Goal: Complete application form: Complete application form

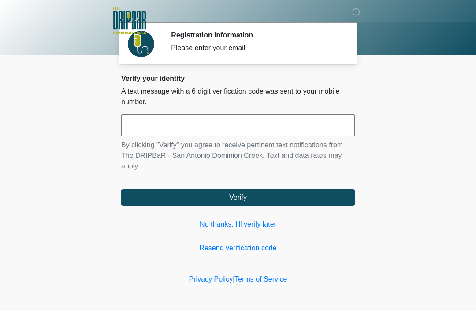
click at [259, 126] on input "text" at bounding box center [237, 126] width 233 height 22
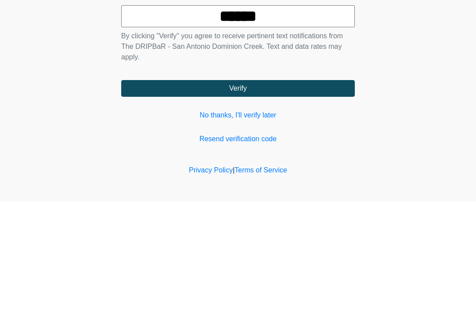
type input "******"
click at [273, 189] on button "Verify" at bounding box center [237, 197] width 233 height 17
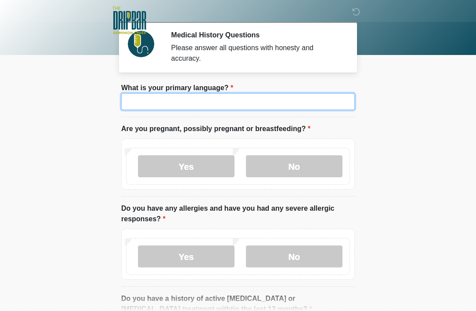
click at [230, 99] on input "What is your primary language?" at bounding box center [237, 101] width 233 height 17
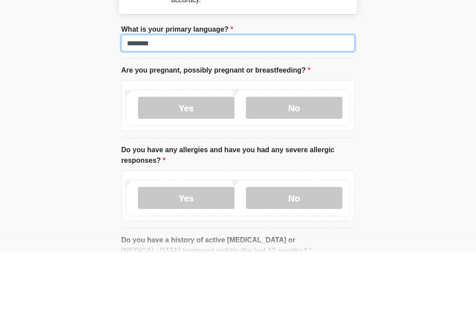
type input "*******"
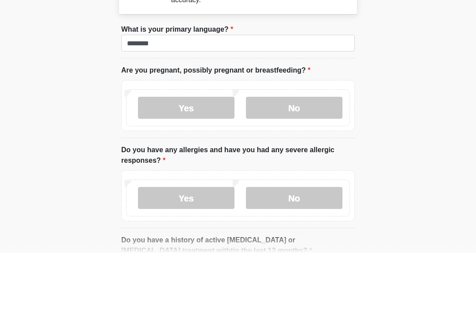
click at [301, 155] on label "No" at bounding box center [294, 166] width 96 height 22
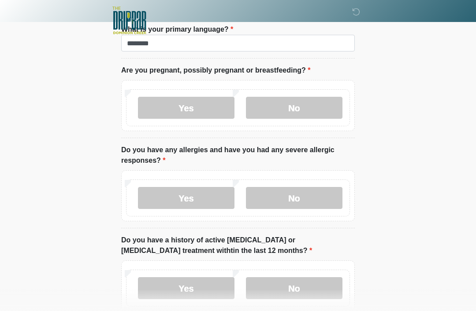
click at [321, 202] on label "No" at bounding box center [294, 198] width 96 height 22
click at [320, 290] on label "No" at bounding box center [294, 288] width 96 height 22
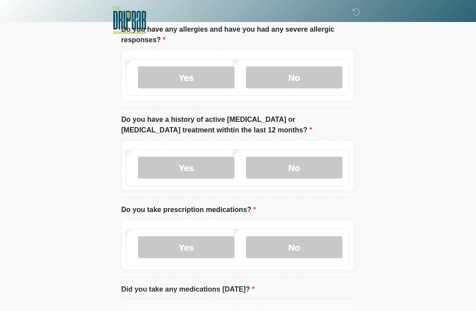
scroll to position [185, 0]
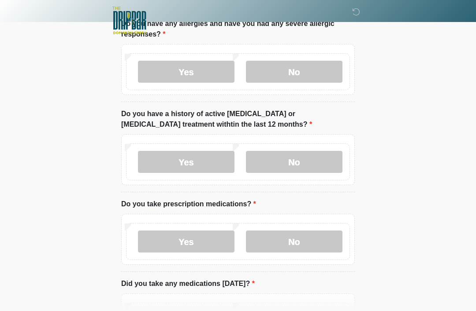
click at [216, 244] on label "Yes" at bounding box center [186, 242] width 96 height 22
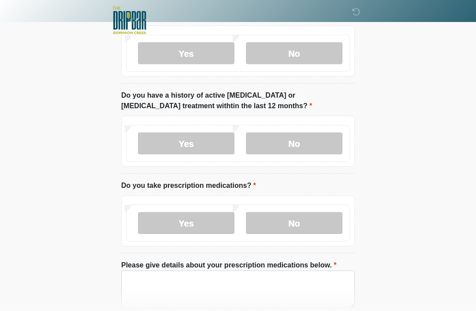
scroll to position [247, 0]
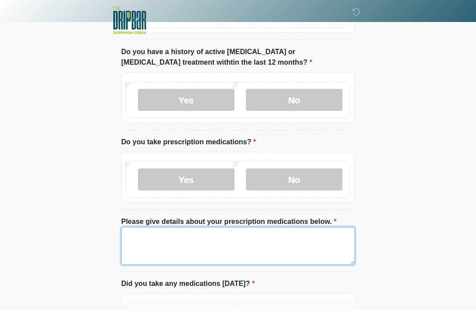
click at [276, 244] on textarea "Please give details about your prescription medications below." at bounding box center [237, 247] width 233 height 38
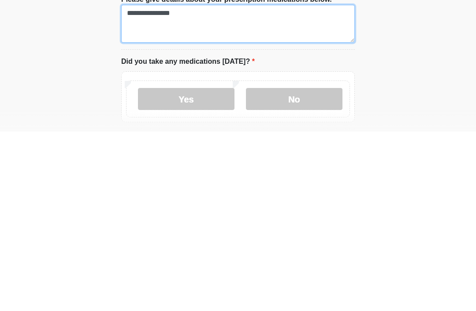
scroll to position [290, 0]
type textarea "**********"
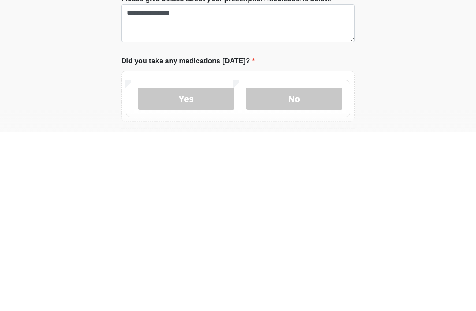
click at [205, 267] on label "Yes" at bounding box center [186, 278] width 96 height 22
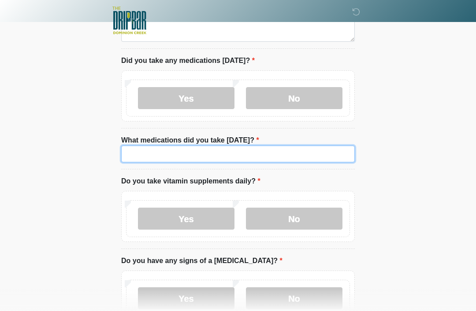
click at [238, 152] on input "What medications did you take today?" at bounding box center [237, 154] width 233 height 17
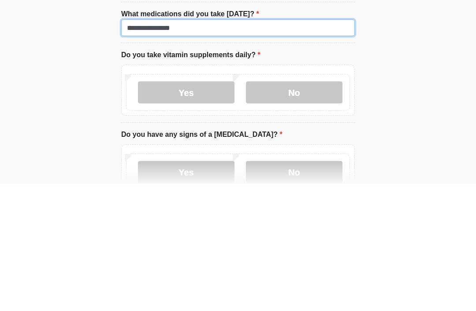
type input "**********"
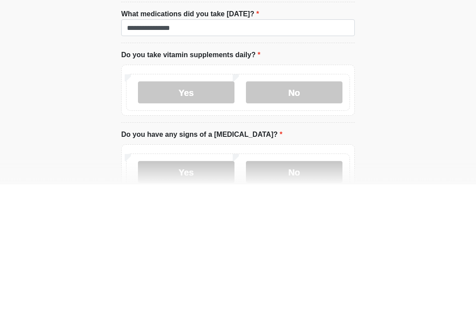
click at [201, 208] on label "Yes" at bounding box center [186, 219] width 96 height 22
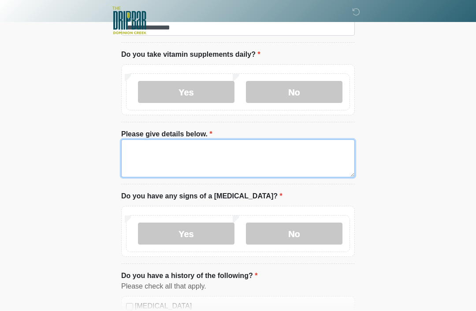
click at [226, 161] on textarea "Please give details below." at bounding box center [237, 159] width 233 height 38
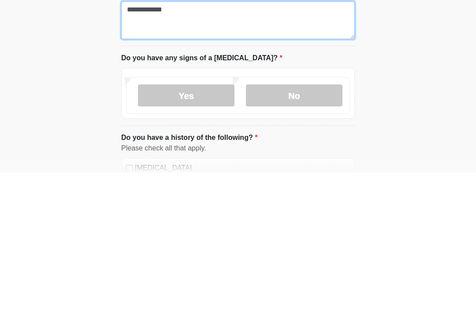
type textarea "**********"
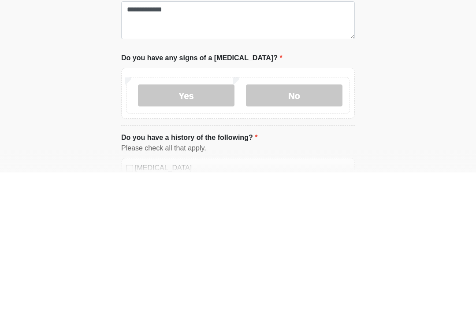
click at [307, 223] on label "No" at bounding box center [294, 234] width 96 height 22
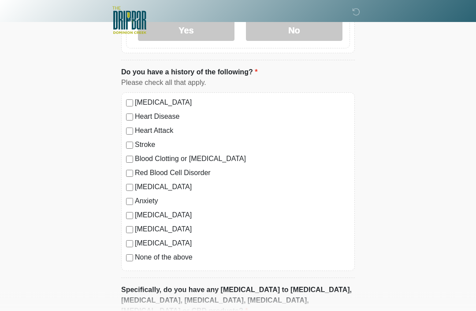
scroll to position [802, 0]
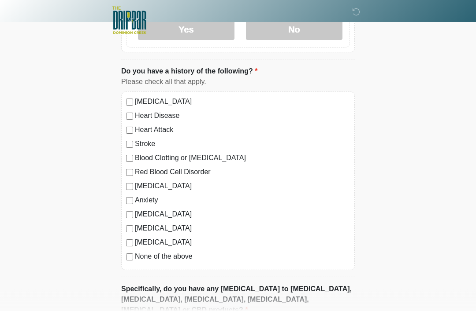
click at [136, 255] on label "None of the above" at bounding box center [242, 257] width 215 height 11
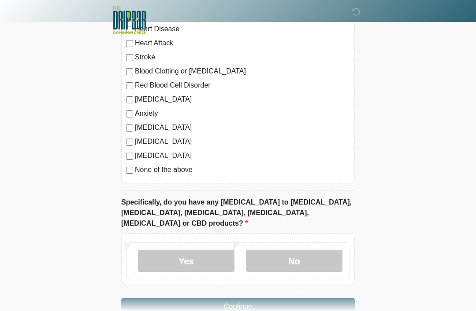
scroll to position [899, 0]
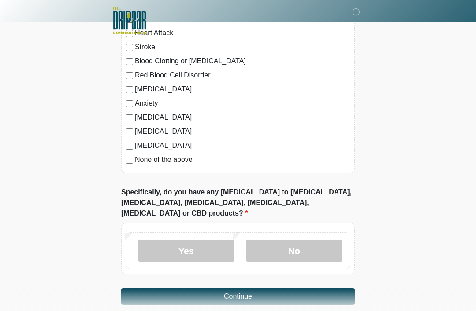
click at [314, 240] on label "No" at bounding box center [294, 251] width 96 height 22
click at [288, 288] on button "Continue" at bounding box center [237, 296] width 233 height 17
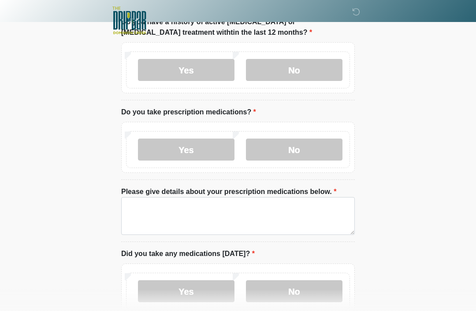
scroll to position [0, 0]
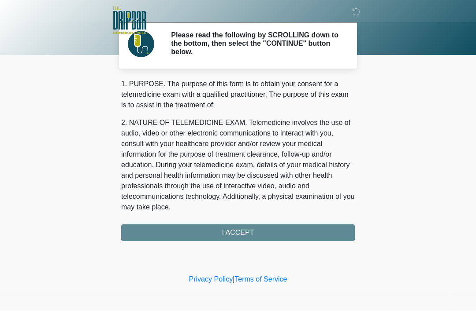
click at [269, 233] on div "1. PURPOSE. The purpose of this form is to obtain your consent for a telemedici…" at bounding box center [237, 160] width 233 height 163
click at [250, 227] on div "1. PURPOSE. The purpose of this form is to obtain your consent for a telemedici…" at bounding box center [237, 160] width 233 height 163
click at [239, 230] on div "1. PURPOSE. The purpose of this form is to obtain your consent for a telemedici…" at bounding box center [237, 160] width 233 height 163
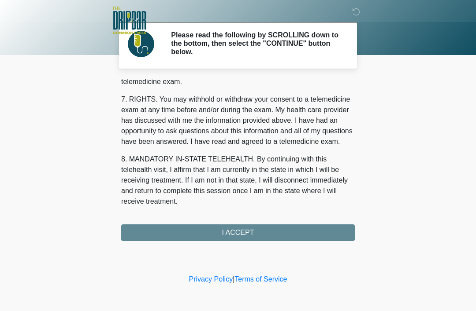
click at [244, 233] on button "I ACCEPT" at bounding box center [237, 233] width 233 height 17
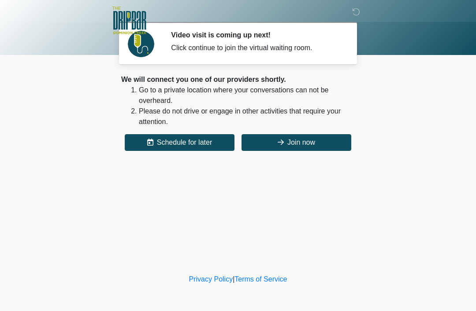
click at [314, 140] on button "Join now" at bounding box center [296, 142] width 110 height 17
